Goal: Obtain resource: Obtain resource

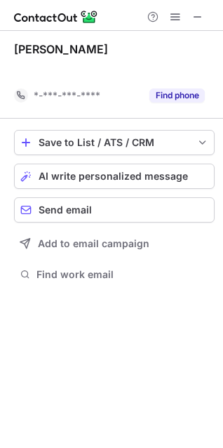
scroll to position [250, 223]
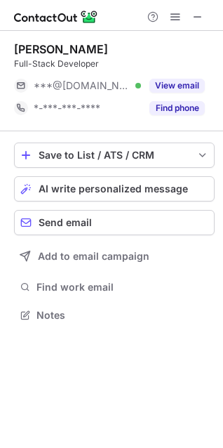
scroll to position [6, 6]
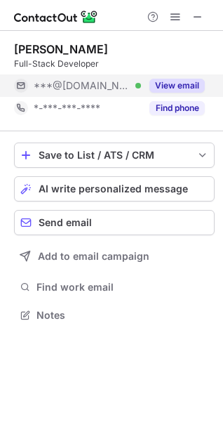
click at [171, 85] on button "View email" at bounding box center [177, 86] width 55 height 14
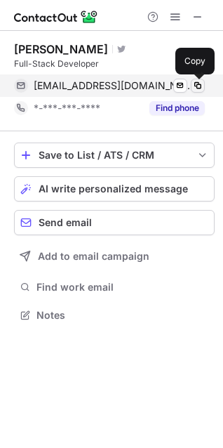
click at [195, 87] on span at bounding box center [197, 85] width 11 height 11
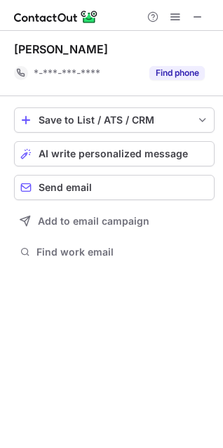
scroll to position [250, 223]
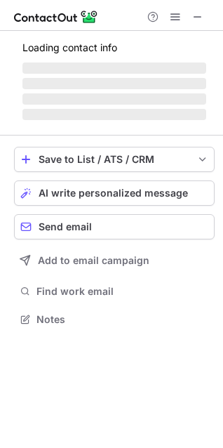
scroll to position [327, 223]
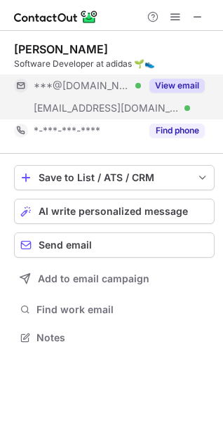
click at [162, 84] on button "View email" at bounding box center [177, 86] width 55 height 14
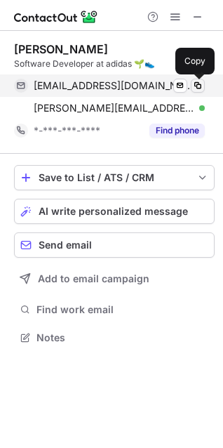
click at [201, 85] on span at bounding box center [197, 85] width 11 height 11
